Goal: Task Accomplishment & Management: Use online tool/utility

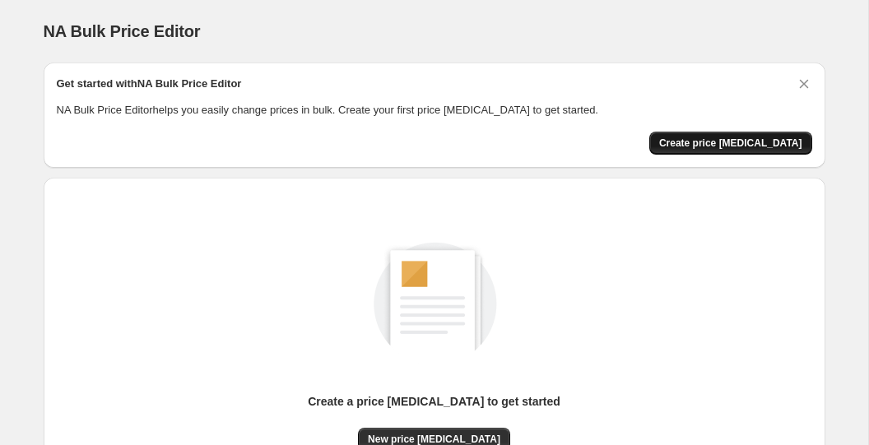
click at [778, 149] on button "Create price [MEDICAL_DATA]" at bounding box center [730, 143] width 163 height 23
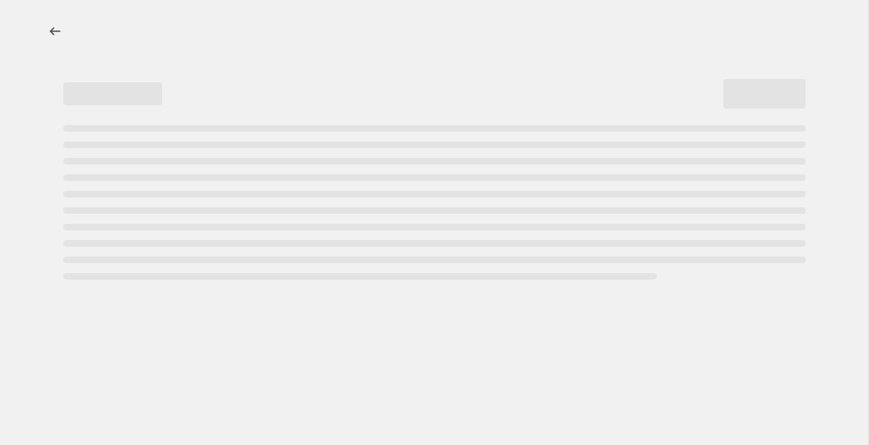
select select "percentage"
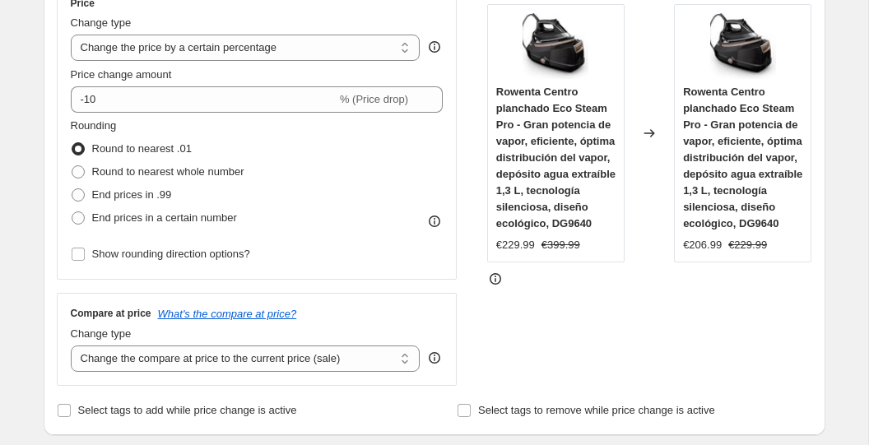
scroll to position [337, 0]
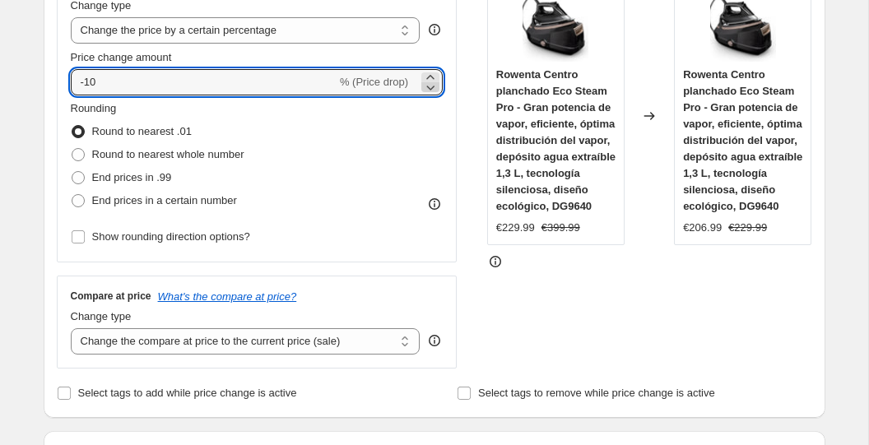
click at [425, 90] on icon at bounding box center [430, 87] width 16 height 16
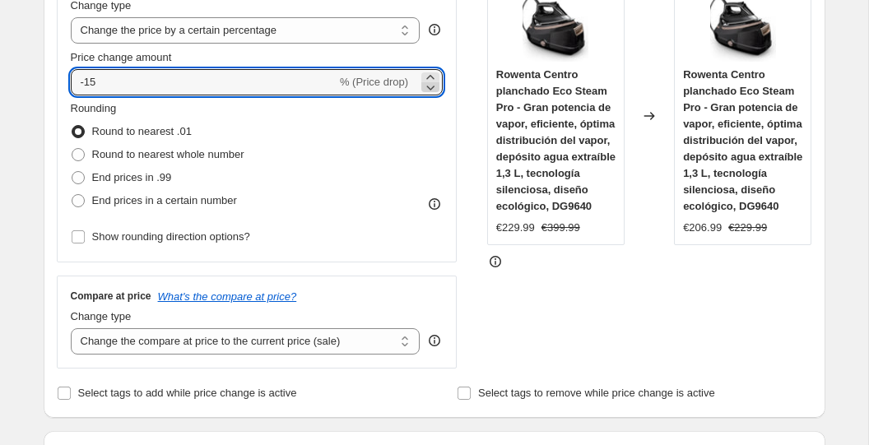
click at [425, 90] on icon at bounding box center [430, 87] width 16 height 16
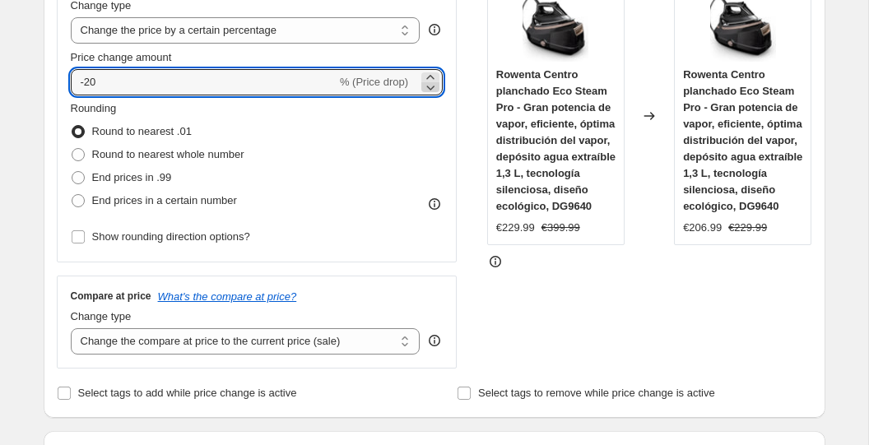
click at [425, 90] on icon at bounding box center [430, 87] width 16 height 16
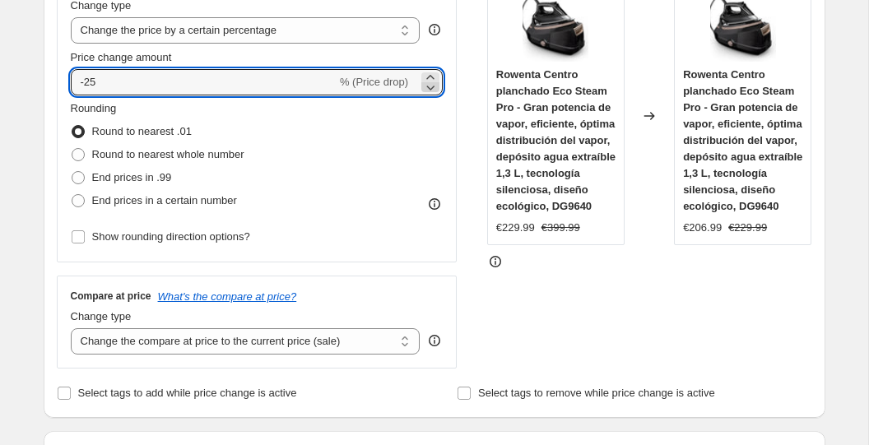
click at [425, 90] on icon at bounding box center [430, 87] width 16 height 16
type input "-27"
click at [156, 177] on span "End prices in .99" at bounding box center [132, 177] width 80 height 12
click at [72, 172] on input "End prices in .99" at bounding box center [72, 171] width 1 height 1
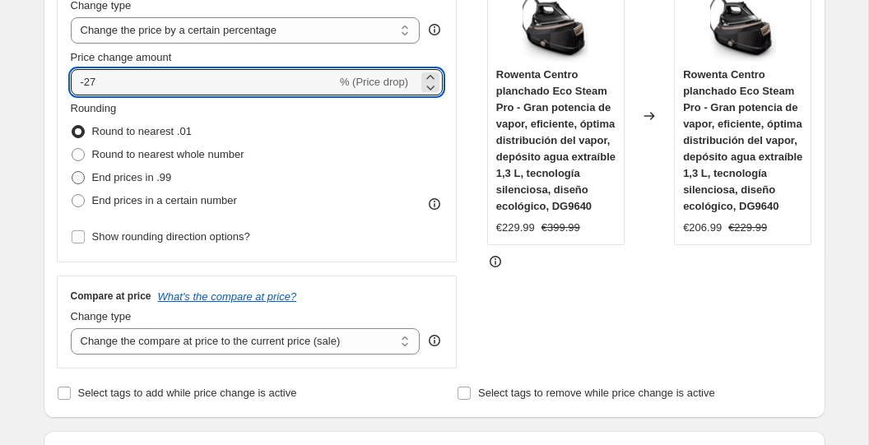
radio input "true"
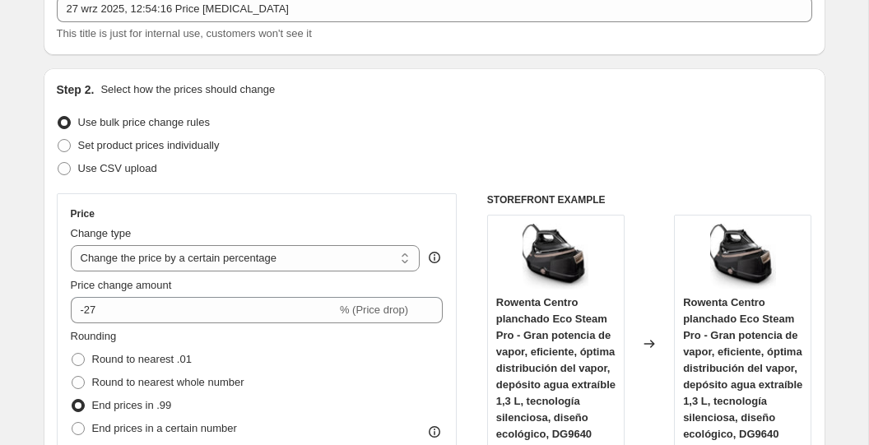
scroll to position [114, 0]
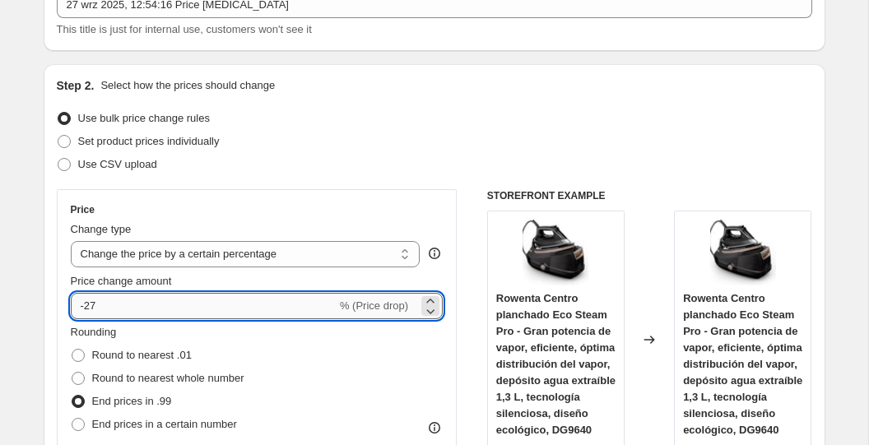
click at [239, 305] on input "-27" at bounding box center [204, 306] width 266 height 26
click at [326, 202] on div "Price Change type Change the price to a certain amount Change the price by a ce…" at bounding box center [257, 337] width 401 height 297
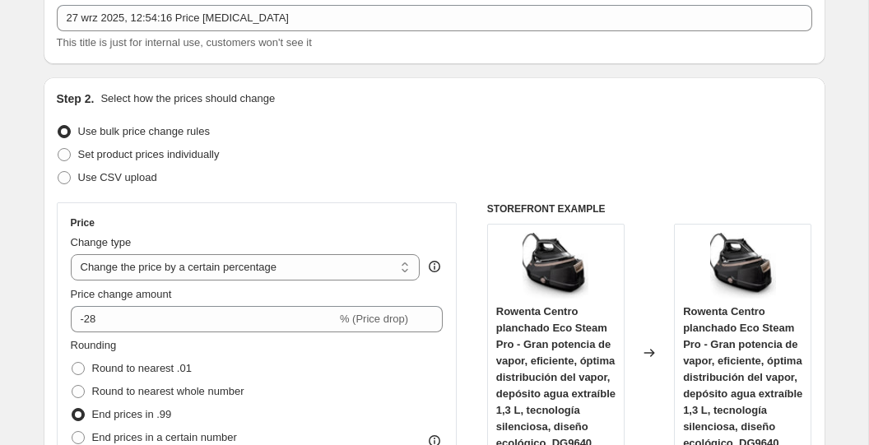
scroll to position [105, 0]
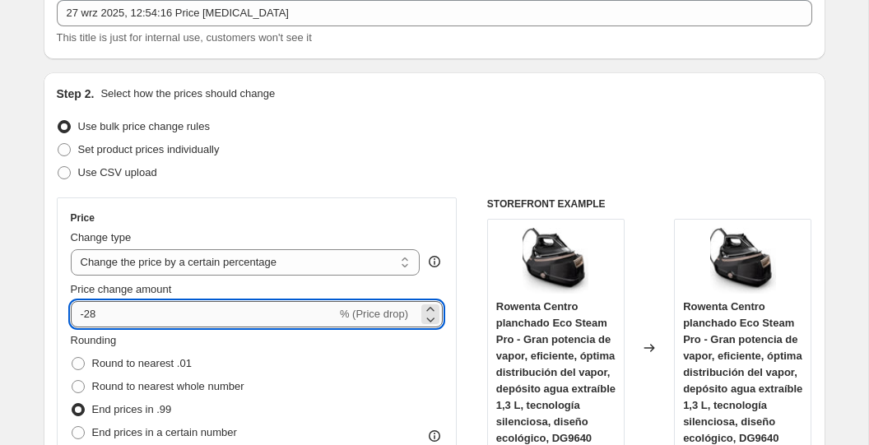
click at [249, 310] on input "-28" at bounding box center [204, 314] width 266 height 26
type input "-27"
click at [304, 171] on div "Use CSV upload" at bounding box center [434, 172] width 755 height 23
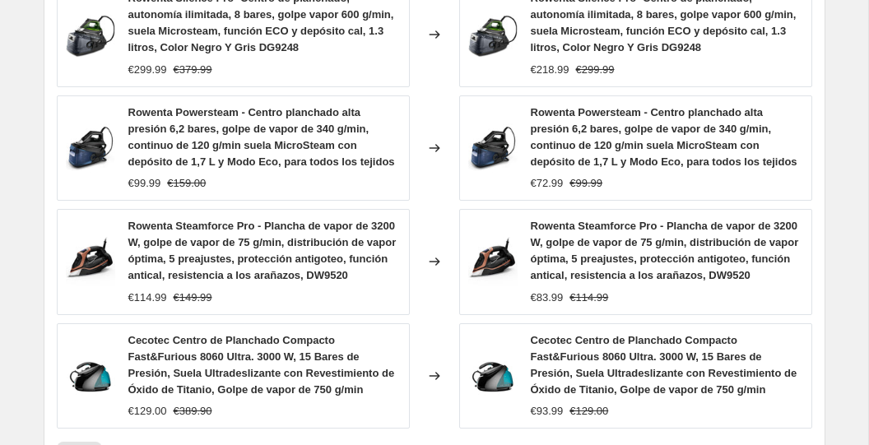
scroll to position [1407, 0]
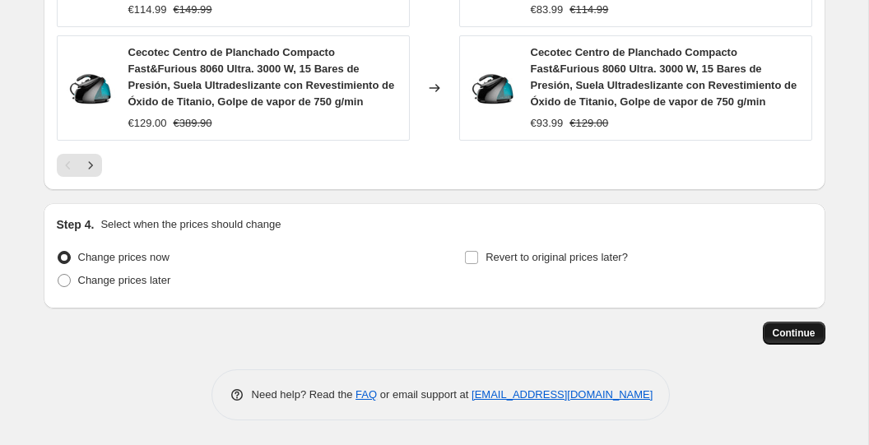
click at [774, 326] on button "Continue" at bounding box center [794, 333] width 63 height 23
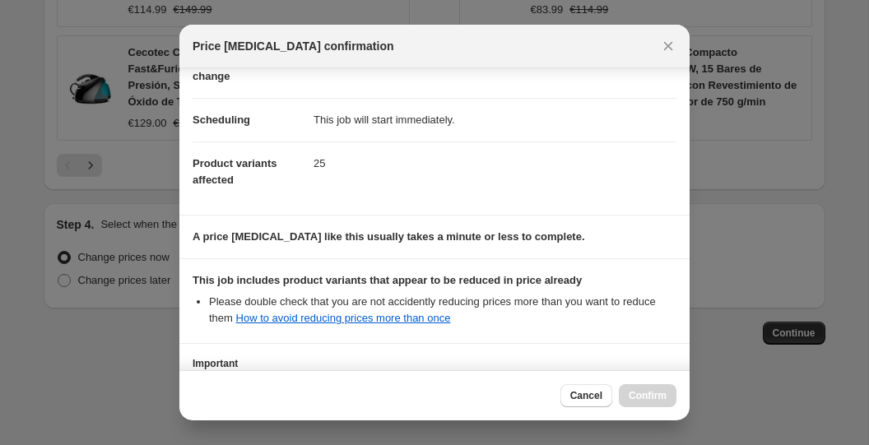
scroll to position [248, 0]
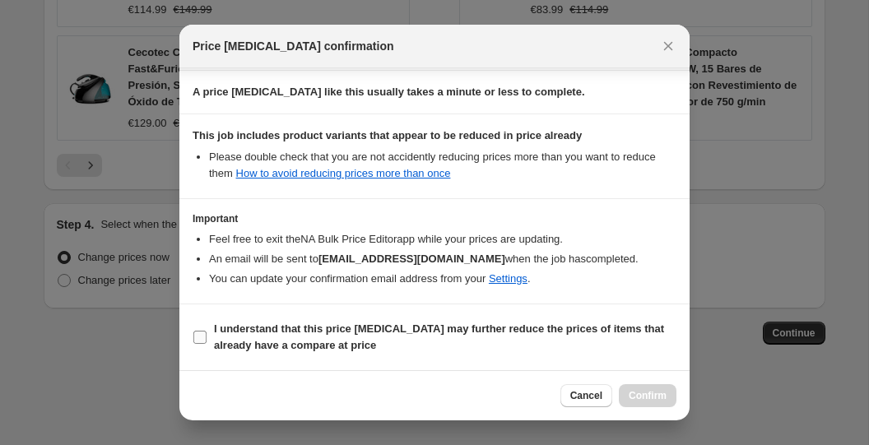
click at [300, 330] on b "I understand that this price [MEDICAL_DATA] may further reduce the prices of it…" at bounding box center [439, 336] width 450 height 29
click at [206, 331] on input "I understand that this price [MEDICAL_DATA] may further reduce the prices of it…" at bounding box center [199, 337] width 13 height 13
checkbox input "true"
click at [633, 396] on span "Confirm" at bounding box center [647, 395] width 38 height 13
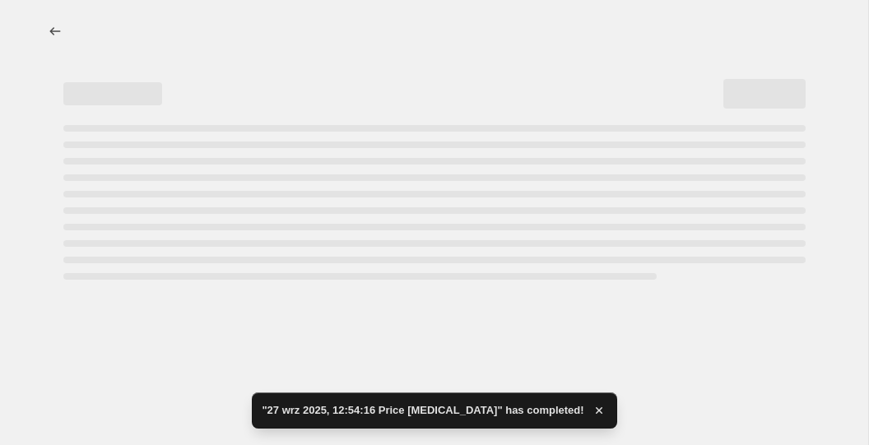
select select "percentage"
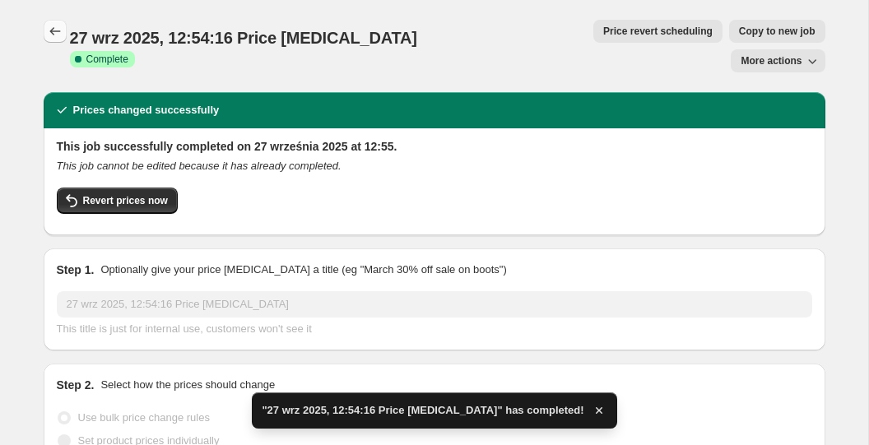
click at [63, 27] on icon "Price change jobs" at bounding box center [55, 31] width 16 height 16
